Goal: Task Accomplishment & Management: Use online tool/utility

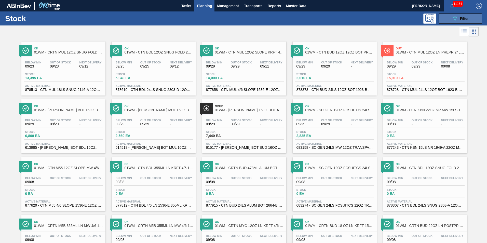
scroll to position [9, 0]
click at [450, 16] on button "089F7B8B-B2A5-4AFE-B5C0-19BA573D28AC Filter" at bounding box center [460, 19] width 43 height 10
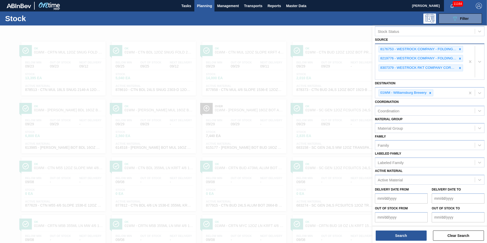
click at [460, 67] on icon at bounding box center [461, 68] width 4 height 4
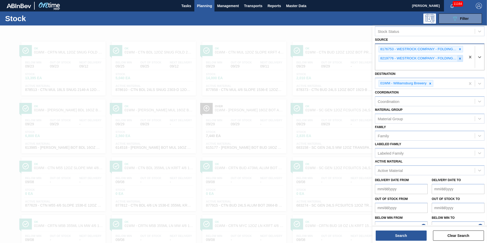
click at [460, 59] on icon at bounding box center [461, 59] width 4 height 4
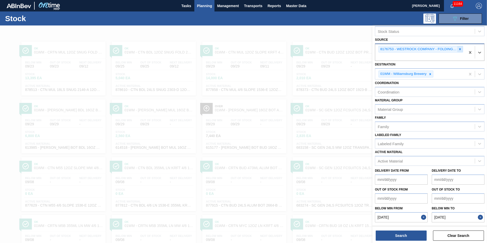
click at [460, 51] on icon at bounding box center [461, 49] width 4 height 4
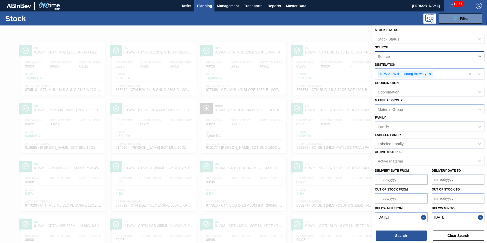
scroll to position [2, 0]
click at [388, 161] on div "Active Material" at bounding box center [390, 161] width 25 height 4
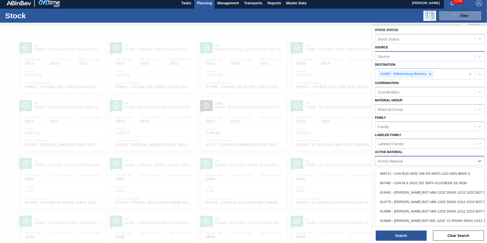
scroll to position [3, 0]
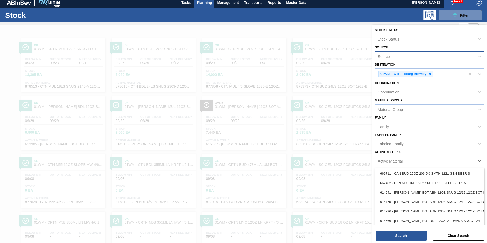
paste Material "615471 615502 677260 677381 615461 615461"
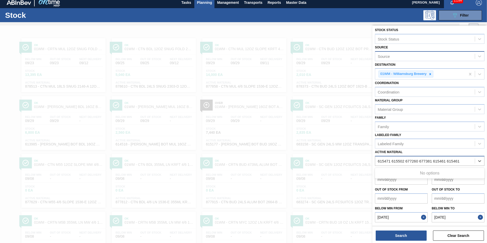
drag, startPoint x: 392, startPoint y: 161, endPoint x: 466, endPoint y: 161, distance: 73.9
click at [466, 161] on div "615471 615502 677260 677381 615461 615461 615471 615502 677260 677381 615461 61…" at bounding box center [426, 161] width 100 height 7
type Material "615471"
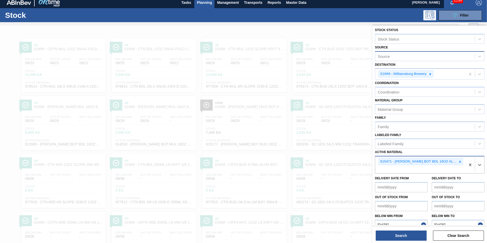
click at [390, 169] on div "615471 - [PERSON_NAME] BOT BDL 16OZ AL BOT 12/16 AB 0924 B" at bounding box center [421, 165] width 90 height 17
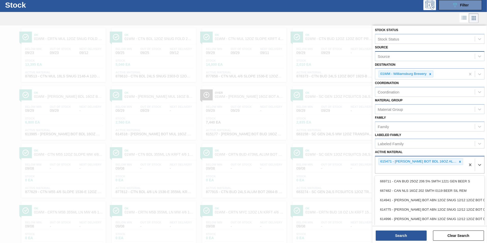
scroll to position [14, 0]
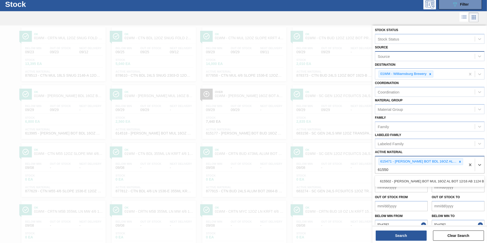
type Material "615502"
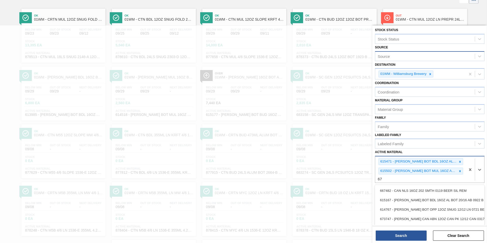
scroll to position [35, 0]
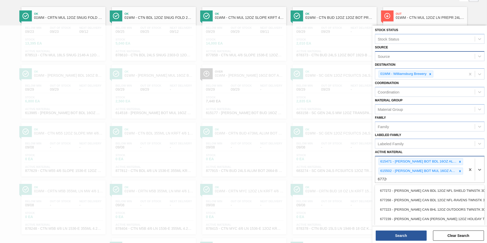
type Material "677260"
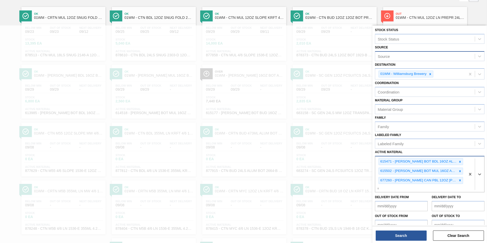
scroll to position [64, 0]
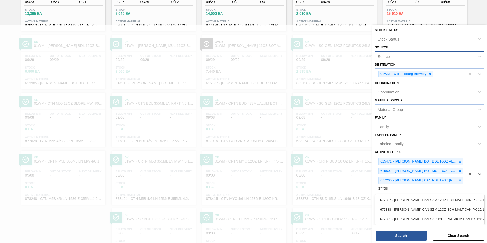
type Material "677381"
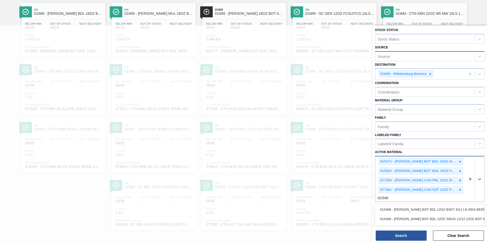
type Material "615461"
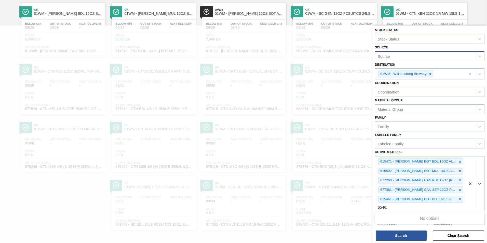
type Material "65461"
click at [395, 210] on div "615471 - [PERSON_NAME] BOT BDL 16OZ AL BOT 12/16 AB 0924 B 615502 - [PERSON_NAM…" at bounding box center [421, 184] width 90 height 54
click at [403, 236] on button "Search" at bounding box center [401, 236] width 51 height 10
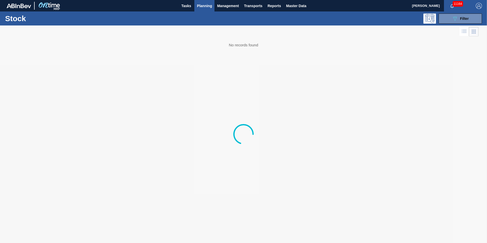
click at [98, 96] on div at bounding box center [243, 134] width 487 height 218
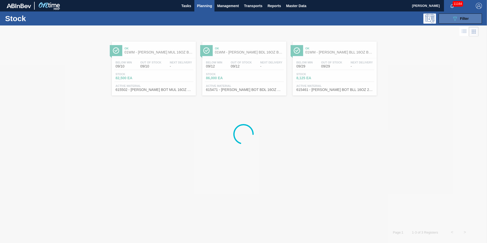
click at [446, 21] on button "089F7B8B-B2A5-4AFE-B5C0-19BA573D28AC Filter" at bounding box center [460, 19] width 43 height 10
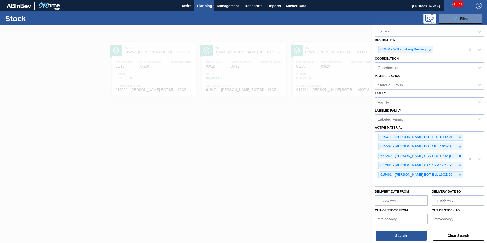
scroll to position [47, 0]
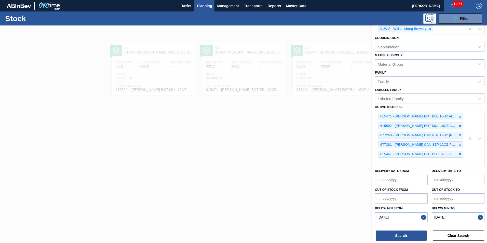
click at [423, 217] on button "Close" at bounding box center [424, 217] width 7 height 10
click at [482, 217] on button "Close" at bounding box center [481, 217] width 7 height 10
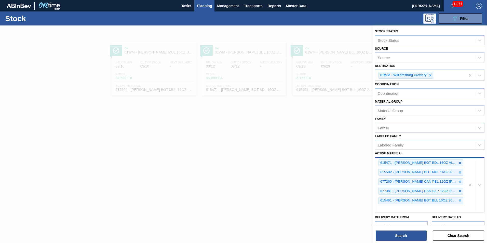
scroll to position [0, 0]
click at [400, 237] on button "Search" at bounding box center [401, 236] width 51 height 10
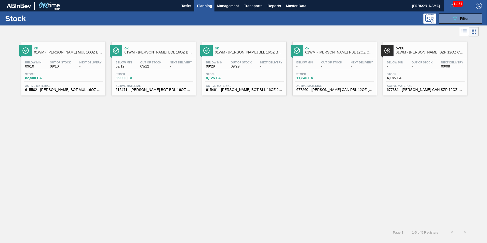
click at [68, 87] on div "Active Material 615502 - CARR BOT MUL 16OZ AL BOT 12/16 AB 1124 B" at bounding box center [63, 87] width 79 height 7
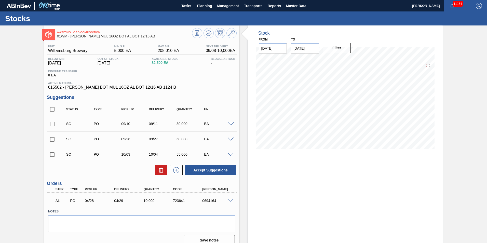
click at [53, 124] on input "checkbox" at bounding box center [52, 124] width 11 height 11
checkbox input "true"
click at [53, 138] on input "checkbox" at bounding box center [52, 139] width 11 height 11
checkbox input "true"
click at [216, 170] on button "Accept Suggestions" at bounding box center [210, 170] width 51 height 10
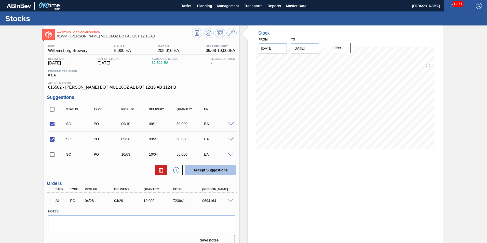
checkbox input "false"
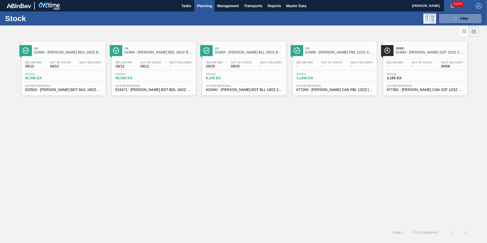
click at [161, 61] on span "Out Of Stock" at bounding box center [150, 62] width 21 height 3
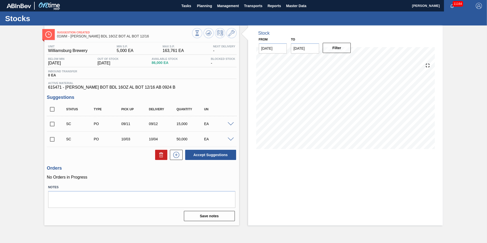
click at [51, 123] on input "checkbox" at bounding box center [52, 124] width 11 height 11
click at [208, 157] on button "Accept Suggestions" at bounding box center [210, 155] width 51 height 10
checkbox input "false"
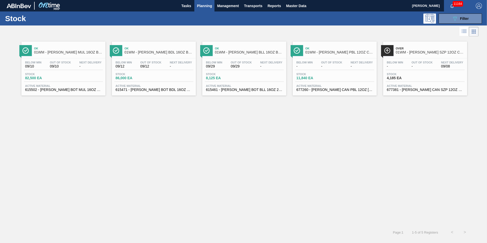
click at [223, 90] on span "615461 - [PERSON_NAME] BOT BLL 16OZ 2025 VBI AL BOT 8/16 A" at bounding box center [244, 90] width 76 height 4
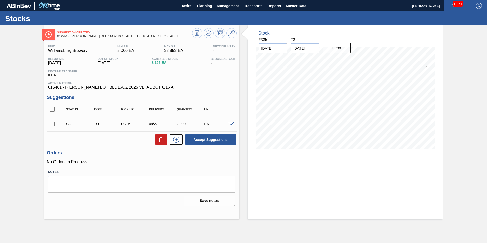
click at [53, 125] on input "checkbox" at bounding box center [52, 124] width 11 height 11
click at [219, 143] on button "Accept Suggestions" at bounding box center [210, 140] width 51 height 10
checkbox input "false"
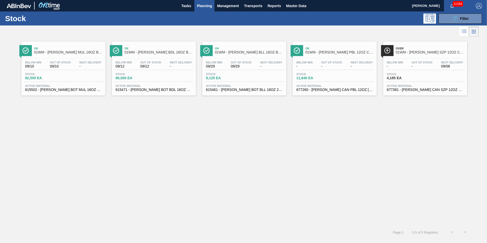
click at [326, 69] on div "Below Min - Out Of Stock - Next Delivery -" at bounding box center [334, 65] width 79 height 9
click at [409, 77] on span "4,185 EA" at bounding box center [405, 78] width 36 height 4
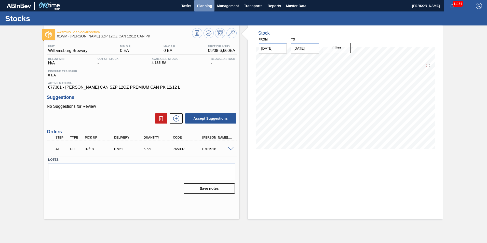
click at [201, 5] on span "Planning" at bounding box center [204, 6] width 15 height 6
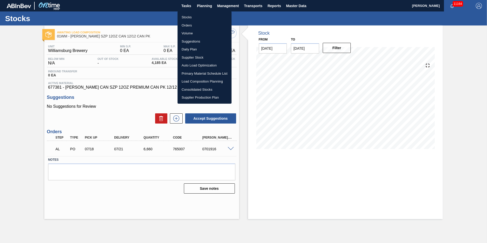
click at [197, 80] on li "Load Composition Planning" at bounding box center [205, 81] width 54 height 8
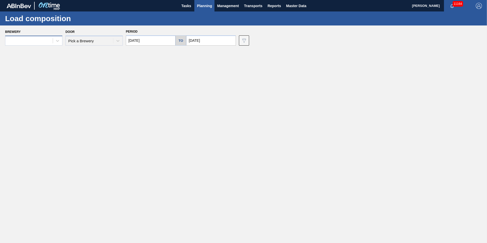
click at [42, 39] on div at bounding box center [28, 40] width 47 height 7
click at [31, 116] on div "01WM - Williamsburg Brewery" at bounding box center [33, 118] width 57 height 9
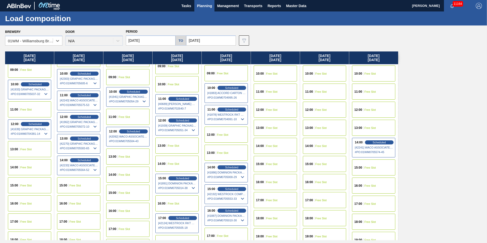
scroll to position [229, 0]
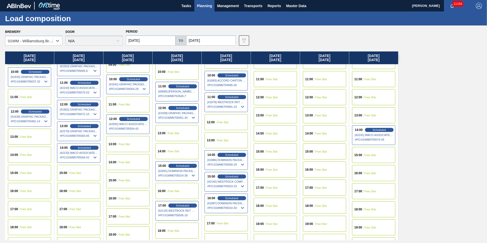
click at [121, 180] on span "Free Slot" at bounding box center [124, 180] width 11 height 3
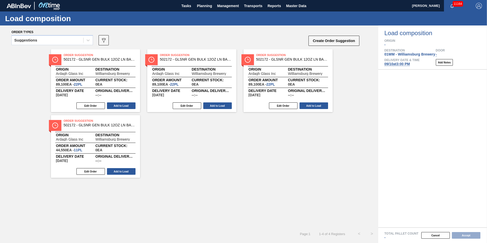
click at [47, 41] on div "Suggestions" at bounding box center [48, 40] width 72 height 7
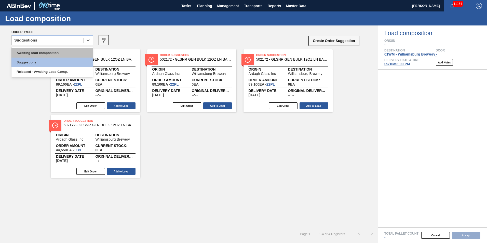
click at [47, 48] on div "Awaiting load composition" at bounding box center [52, 52] width 82 height 9
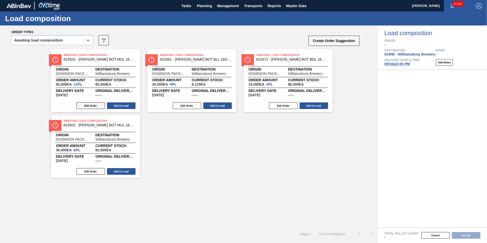
click at [87, 103] on button "Edit Order" at bounding box center [90, 105] width 29 height 7
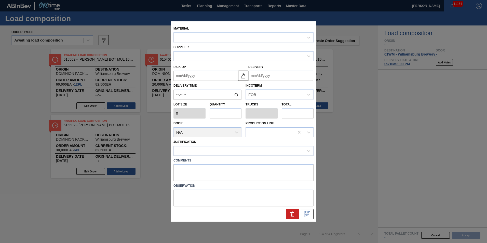
type input "5,000"
type input "12"
type input "0.462"
type input "60,000"
type up "09/26/2025"
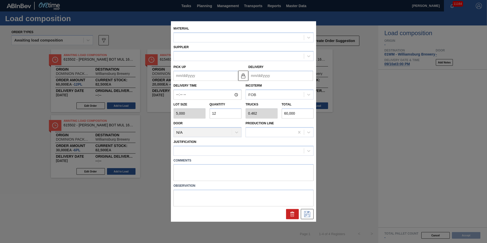
type input "09/27/2025"
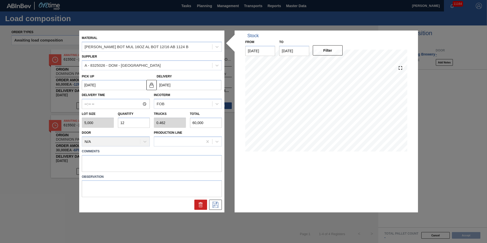
drag, startPoint x: 129, startPoint y: 122, endPoint x: 119, endPoint y: 122, distance: 9.9
click at [119, 122] on input "12" at bounding box center [134, 123] width 32 height 10
type input "1"
type input "0.038"
type input "5,000"
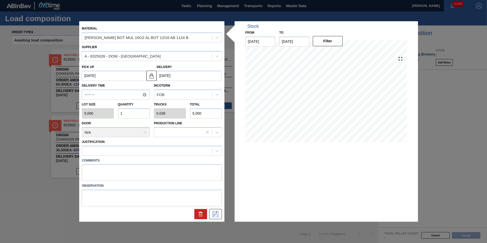
type input "14"
type input "0.538"
type input "70,000"
type input "14"
click at [214, 215] on icon at bounding box center [216, 214] width 6 height 6
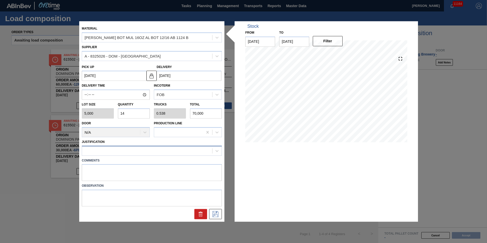
click at [138, 151] on div at bounding box center [147, 150] width 130 height 7
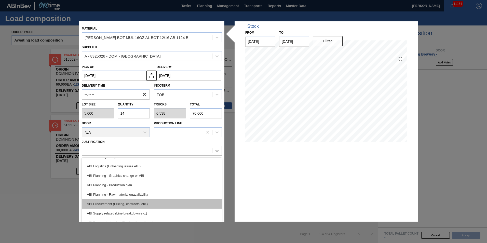
scroll to position [51, 0]
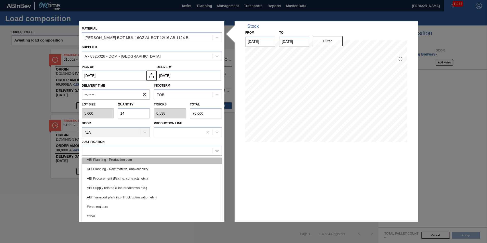
click at [137, 162] on div "ABI Planning - Production plan" at bounding box center [152, 159] width 140 height 9
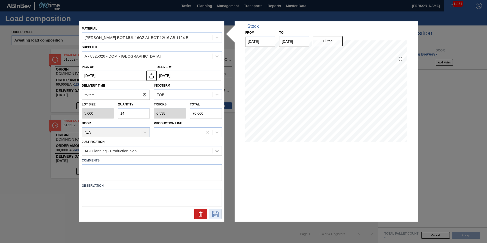
click at [216, 213] on icon at bounding box center [216, 214] width 8 height 6
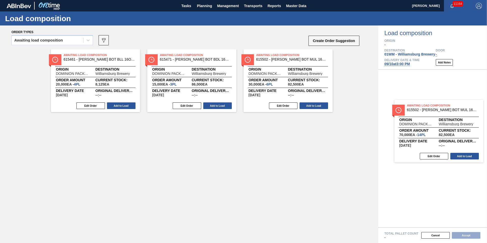
drag, startPoint x: 95, startPoint y: 76, endPoint x: 436, endPoint y: 114, distance: 342.4
click at [439, 118] on div "Order types Awaiting load composition 089F7B8B-B2A5-4AFE-B5C0-19BA573D28AC Crea…" at bounding box center [243, 134] width 487 height 218
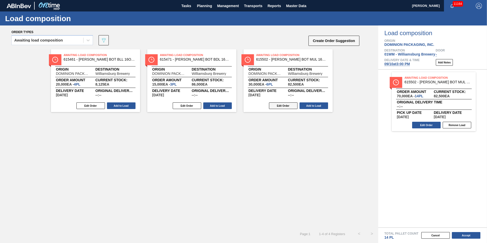
click at [282, 106] on button "Edit Order" at bounding box center [283, 105] width 29 height 7
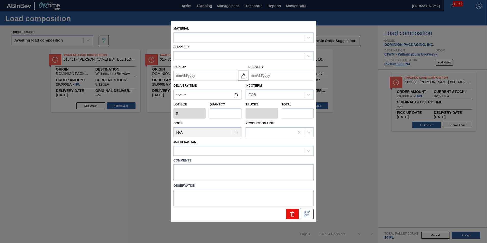
click at [292, 213] on icon at bounding box center [293, 212] width 4 height 1
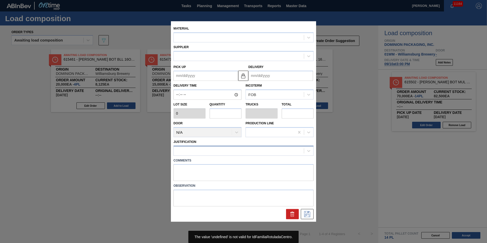
type input "5,000"
type input "6"
type input "0.231"
type input "30,000"
type up "09/10/2025"
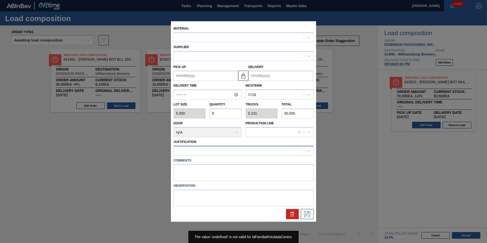
type input "09/11/2025"
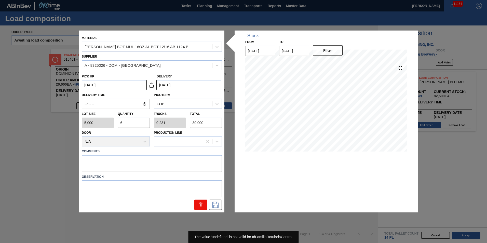
click at [201, 204] on icon at bounding box center [201, 203] width 4 height 1
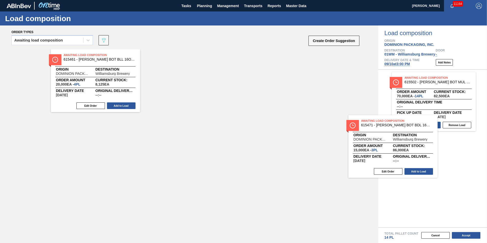
drag, startPoint x: 185, startPoint y: 78, endPoint x: 392, endPoint y: 145, distance: 217.3
click at [397, 147] on div "Order types Awaiting load composition 089F7B8B-B2A5-4AFE-B5C0-19BA573D28AC Crea…" at bounding box center [243, 134] width 487 height 218
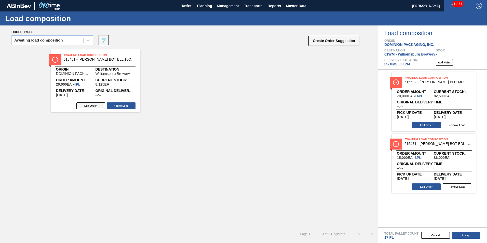
click at [93, 105] on button "Edit Order" at bounding box center [90, 105] width 29 height 7
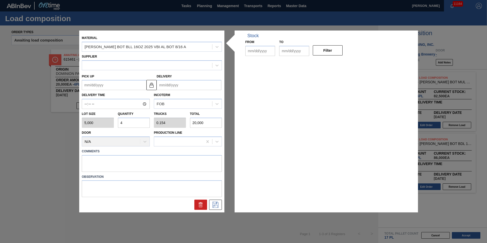
type input "5,000"
type input "4"
type input "0.154"
type input "20,000"
type up "09/26/2025"
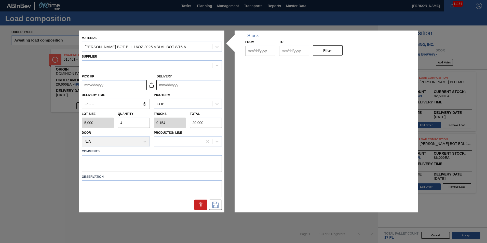
type input "09/27/2025"
type input "[DATE]"
type input "09/22/2025"
click at [112, 123] on div "Lot size 5,000 Quantity 4 Trucks 0.154 Total 20,000" at bounding box center [152, 118] width 144 height 19
type input "5"
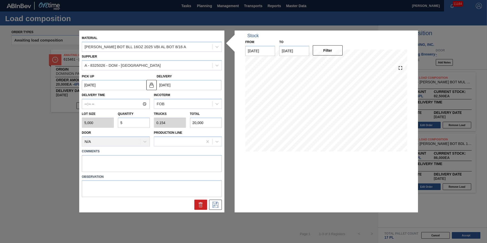
type input "0.192"
type input "25,000"
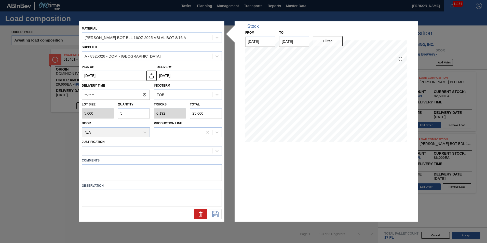
type input "5"
click at [90, 154] on div at bounding box center [147, 150] width 130 height 7
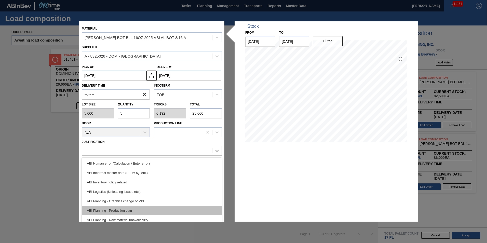
click at [118, 209] on div "ABI Planning - Production plan" at bounding box center [152, 210] width 140 height 9
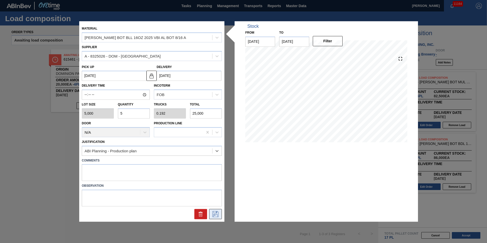
click at [215, 212] on icon at bounding box center [216, 214] width 8 height 6
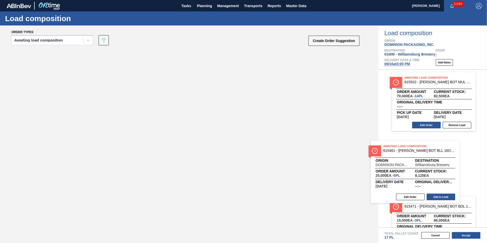
drag, startPoint x: 100, startPoint y: 85, endPoint x: 418, endPoint y: 158, distance: 325.8
click at [418, 159] on div "Order types Awaiting load composition 089F7B8B-B2A5-4AFE-B5C0-19BA573D28AC Crea…" at bounding box center [243, 134] width 487 height 218
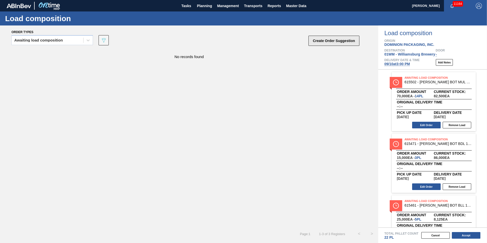
click at [335, 40] on button "Create Order Suggestion" at bounding box center [334, 41] width 51 height 10
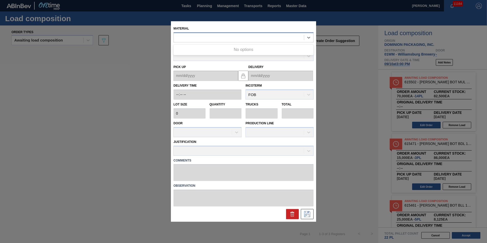
click at [188, 37] on div at bounding box center [239, 37] width 130 height 7
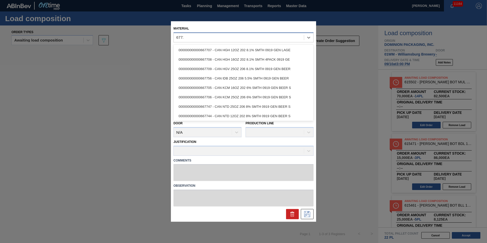
type input "677260"
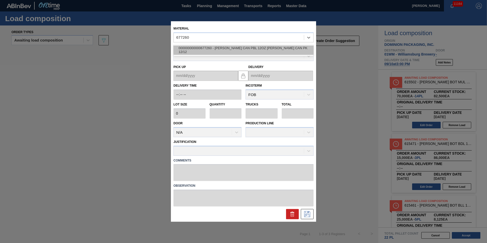
click at [192, 49] on div "000000000000677260 - CARR CAN PBL 12OZ PABST LT CAN PK 12/12" at bounding box center [244, 49] width 140 height 9
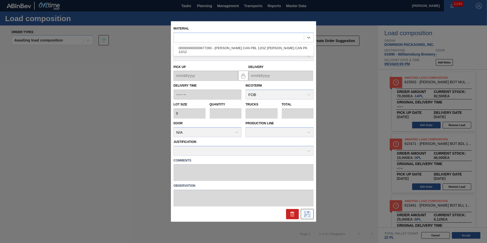
type input "6,660"
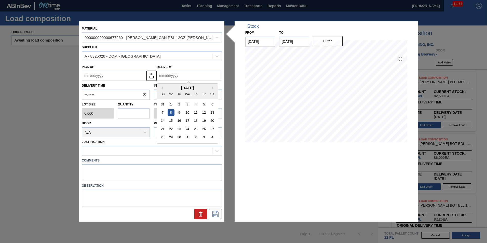
click at [175, 76] on input "Delivery" at bounding box center [189, 76] width 65 height 10
drag, startPoint x: 189, startPoint y: 113, endPoint x: 165, endPoint y: 113, distance: 24.5
click at [189, 113] on div "10" at bounding box center [187, 112] width 7 height 7
type up "09/09/2025"
type input "09/10/2025"
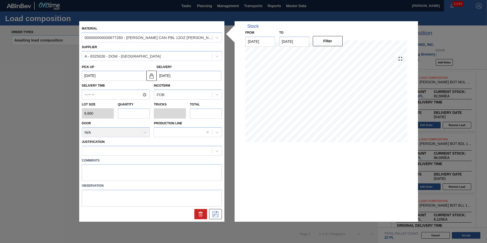
click at [129, 112] on input "text" at bounding box center [134, 113] width 32 height 10
type input "2"
type input "0.077"
type input "13,320"
type input "2"
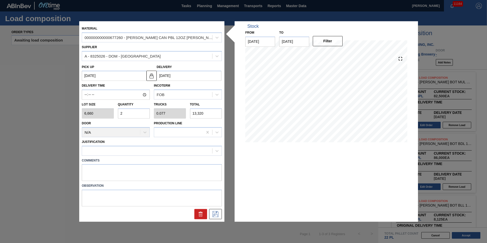
drag, startPoint x: 217, startPoint y: 213, endPoint x: 216, endPoint y: 208, distance: 5.1
click at [217, 213] on icon at bounding box center [216, 214] width 8 height 6
click at [105, 145] on div "Justification" at bounding box center [152, 146] width 140 height 17
click at [105, 150] on div at bounding box center [147, 150] width 130 height 7
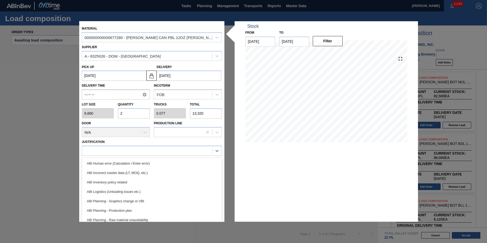
click at [148, 213] on div "ABI Planning - Production plan" at bounding box center [152, 210] width 140 height 9
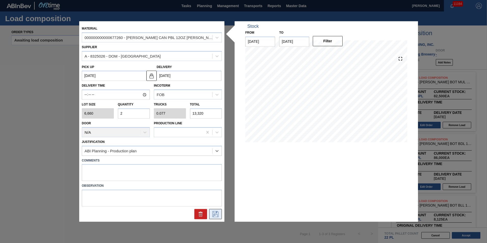
click at [215, 213] on icon at bounding box center [216, 214] width 8 height 6
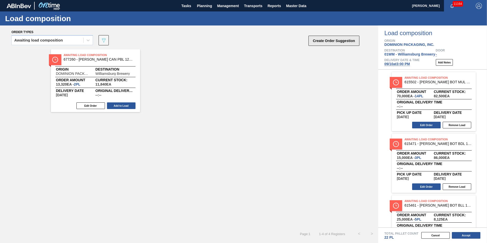
click at [343, 38] on button "Create Order Suggestion" at bounding box center [334, 41] width 51 height 10
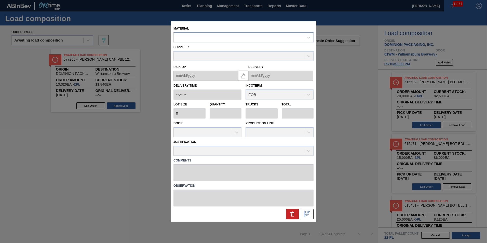
click at [185, 40] on div at bounding box center [239, 37] width 130 height 7
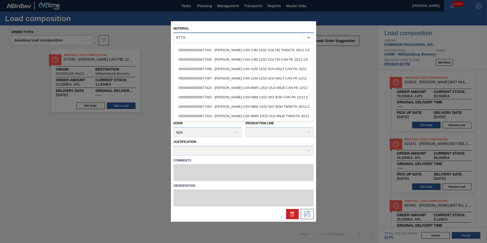
type input "677381"
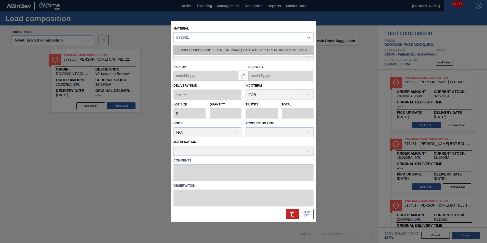
click at [195, 49] on div "000000000000677381 - CARR CAN SZP 12OZ PREMIUM CAN PK 12/12 L" at bounding box center [244, 49] width 140 height 9
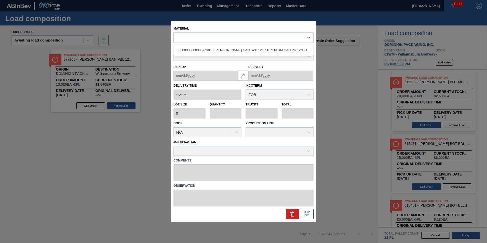
type input "6,660"
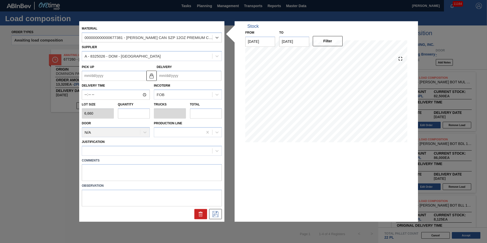
click at [176, 76] on input "Delivery" at bounding box center [189, 76] width 65 height 10
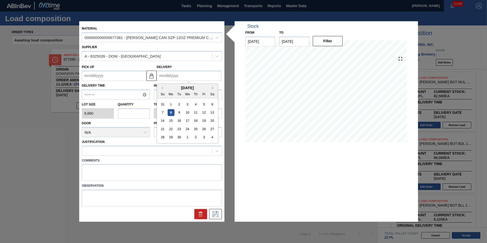
click at [188, 112] on div "10" at bounding box center [187, 112] width 7 height 7
type up "09/09/2025"
type input "09/10/2025"
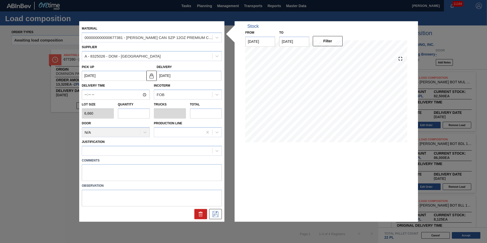
click at [134, 112] on input "text" at bounding box center [134, 113] width 32 height 10
type input "3"
type input "0.115"
type input "19,980"
click at [106, 114] on div "Lot size 6,660 Quantity 3 Trucks 0.115 Total 19,980" at bounding box center [152, 109] width 144 height 19
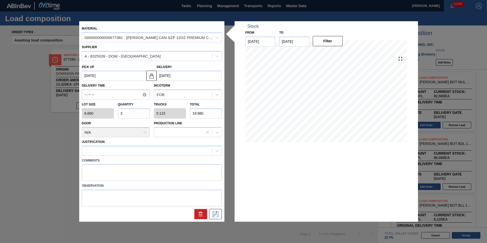
type input "2"
type input "0.077"
type input "13,320"
type input "2"
click at [131, 157] on div "Comments" at bounding box center [152, 168] width 144 height 25
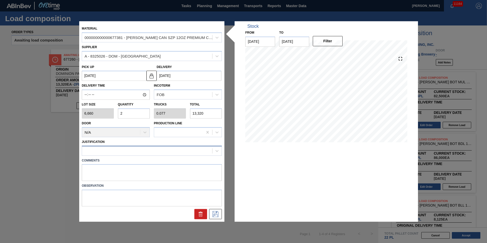
drag, startPoint x: 130, startPoint y: 158, endPoint x: 130, endPoint y: 153, distance: 4.6
click at [130, 154] on div "Material 000000000000677381 - CARR CAN SZP 12OZ PREMIUM CAN PK 12/12 L Supplier…" at bounding box center [152, 122] width 140 height 196
click at [130, 151] on div at bounding box center [147, 150] width 130 height 7
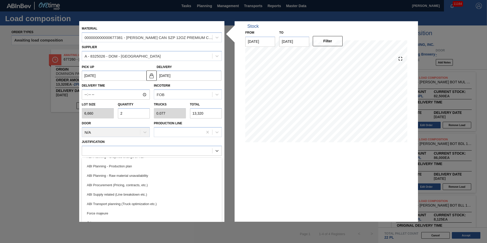
scroll to position [70, 0]
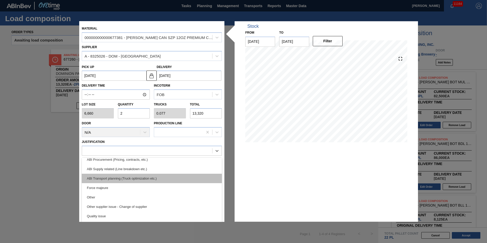
click at [122, 181] on div "ABI Transport planning (Truck optimization etc.)" at bounding box center [152, 178] width 140 height 9
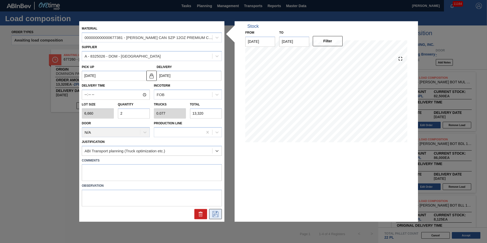
click at [216, 214] on icon at bounding box center [216, 214] width 8 height 6
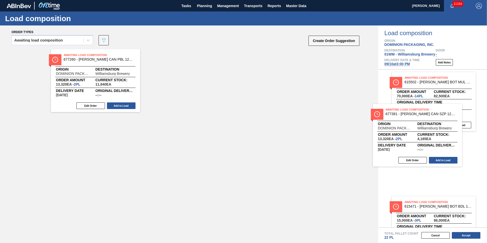
drag, startPoint x: 198, startPoint y: 84, endPoint x: 439, endPoint y: 138, distance: 247.3
click at [441, 139] on div "Order types Awaiting load composition 089F7B8B-B2A5-4AFE-B5C0-19BA573D28AC Crea…" at bounding box center [243, 134] width 487 height 218
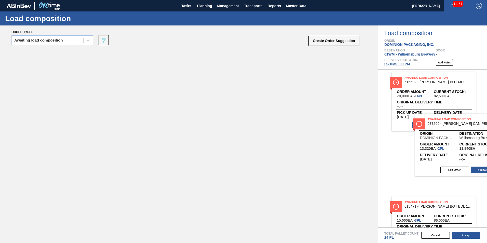
drag, startPoint x: 121, startPoint y: 76, endPoint x: 488, endPoint y: 141, distance: 372.6
click at [487, 0] on html "Tasks Planning Management Transports Reports Master Data Dawn Rowley 11164 Mark…" at bounding box center [243, 0] width 487 height 0
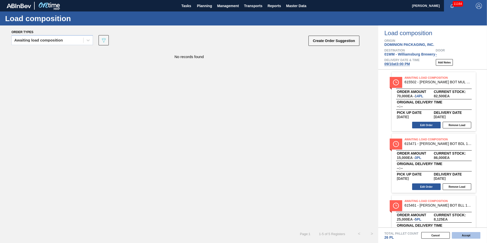
click at [474, 236] on button "Accept" at bounding box center [466, 235] width 29 height 7
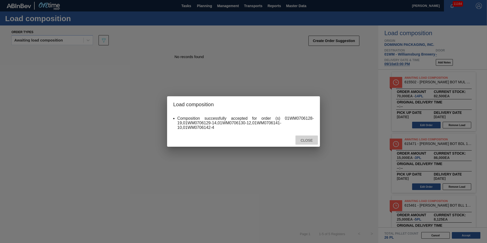
click at [306, 139] on span "Close" at bounding box center [307, 140] width 20 height 4
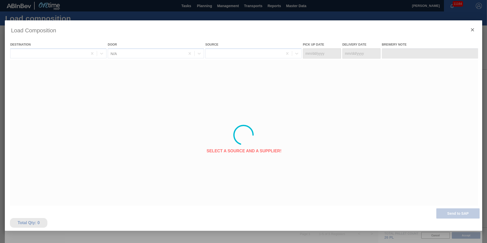
type Date "09/09/2025"
type Date "09/10/2025"
